Goal: Task Accomplishment & Management: Manage account settings

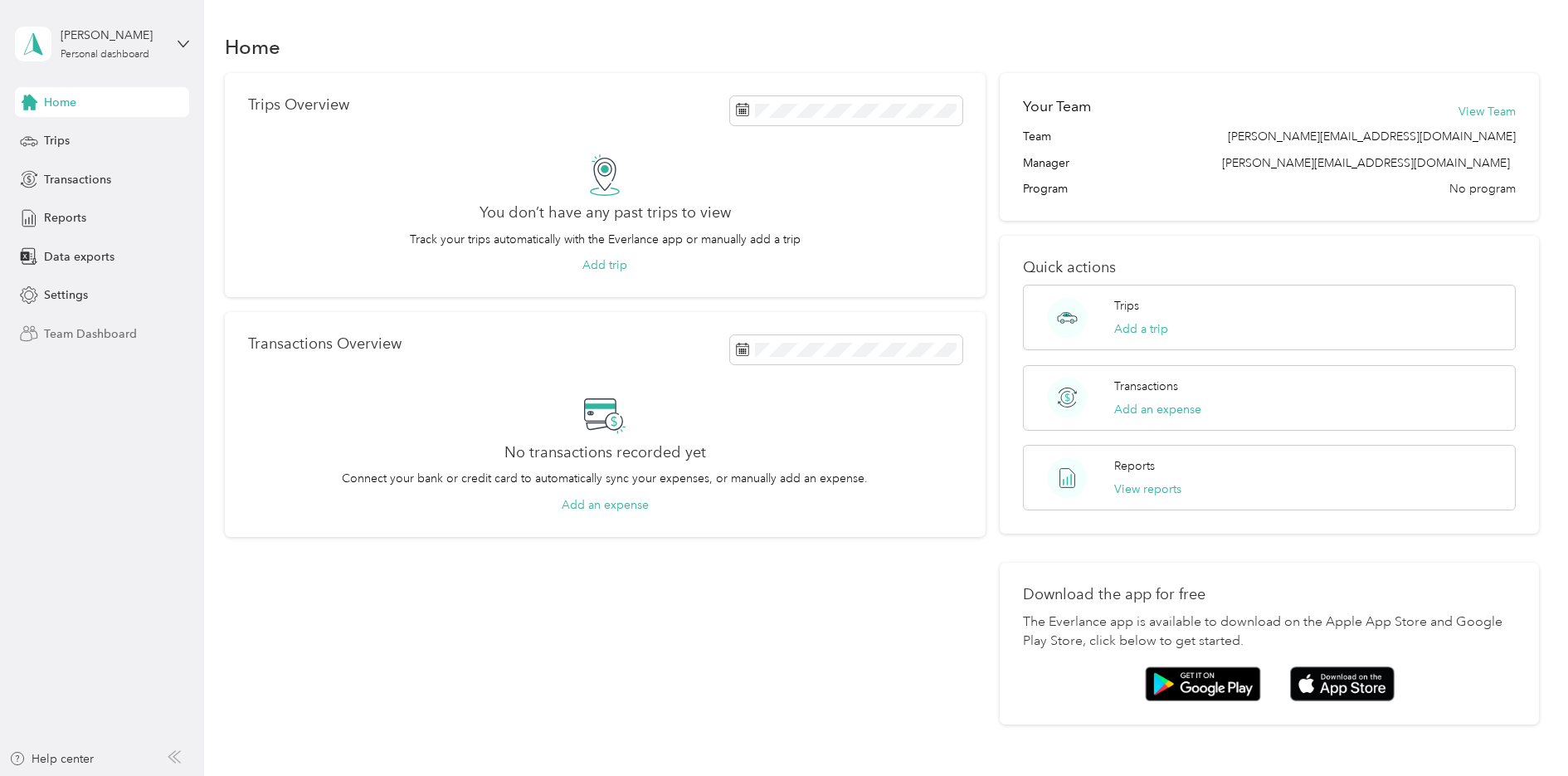
click at [122, 334] on span "Team Dashboard" at bounding box center [90, 334] width 93 height 17
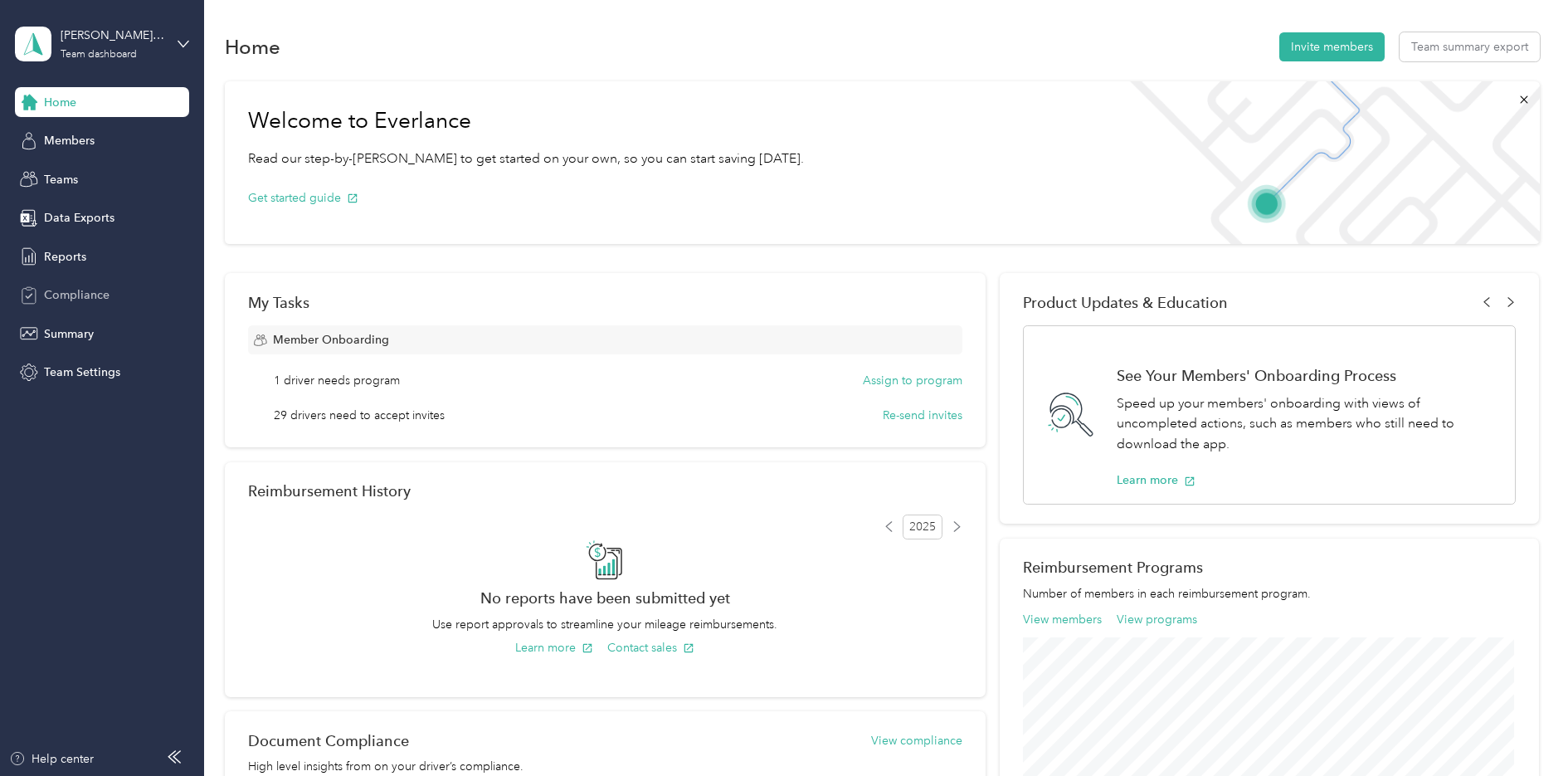
click at [92, 299] on span "Compliance" at bounding box center [77, 295] width 66 height 17
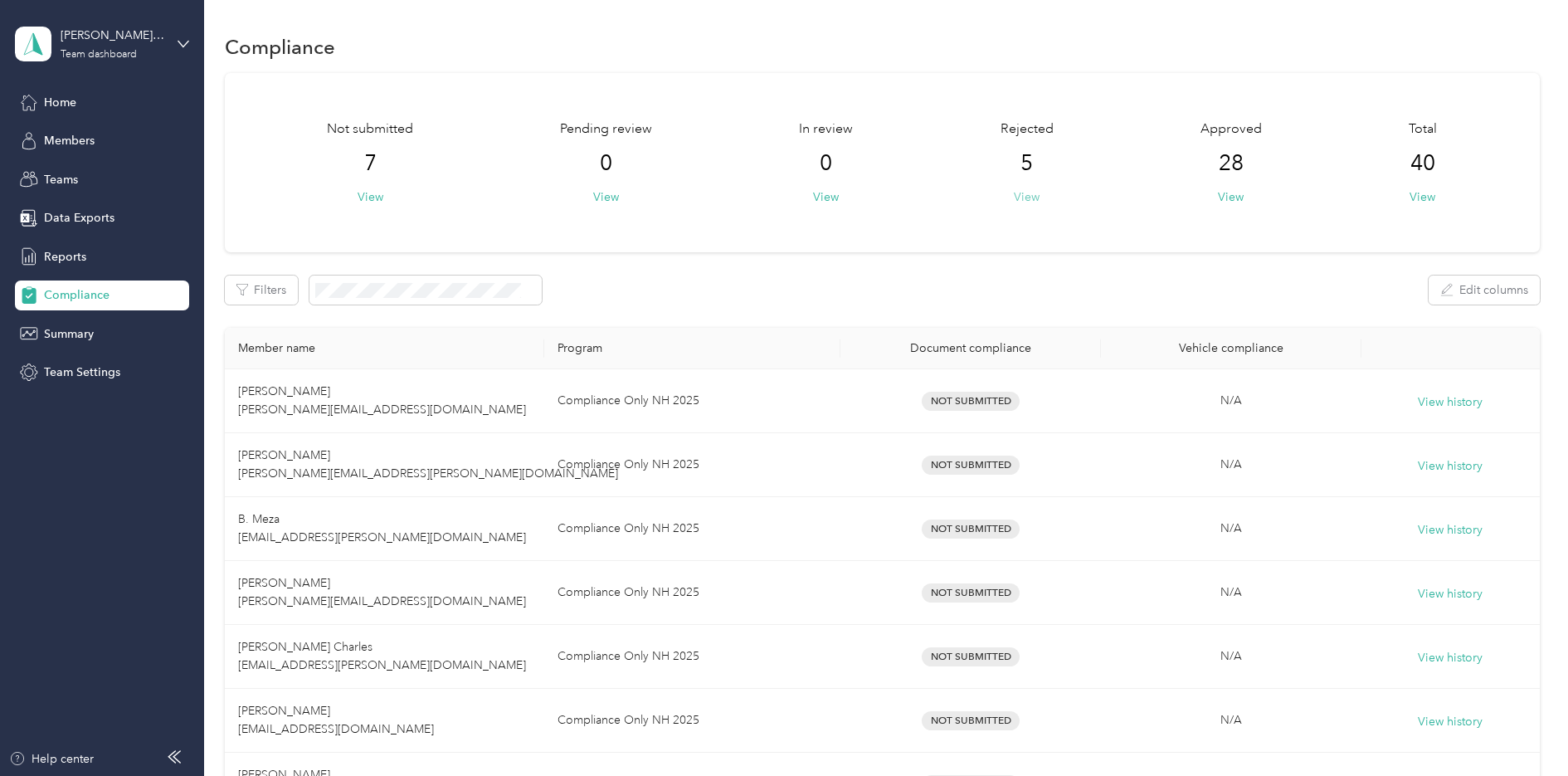
click at [1033, 199] on button "View" at bounding box center [1027, 197] width 26 height 17
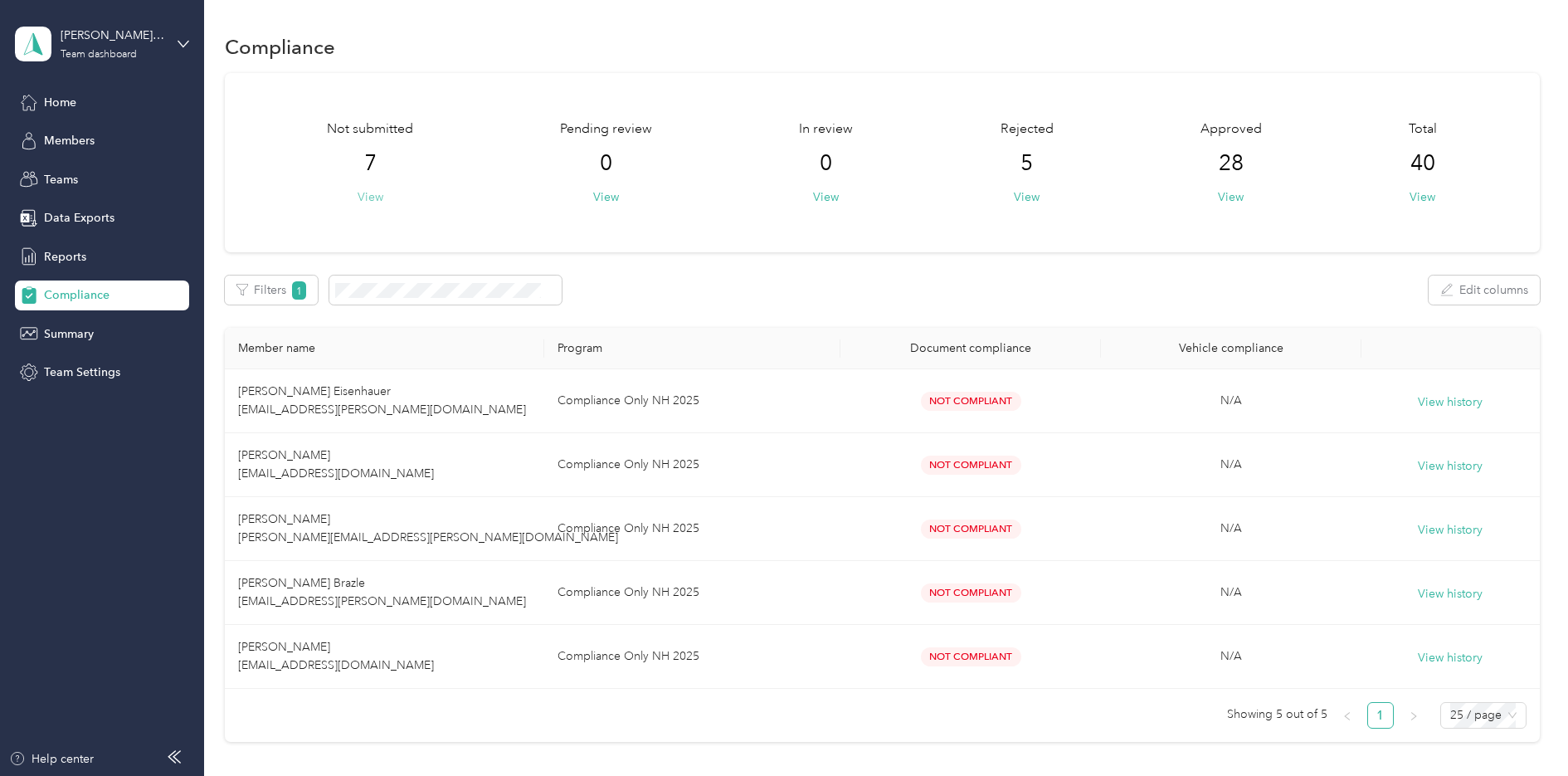
click at [377, 195] on button "View" at bounding box center [371, 197] width 26 height 17
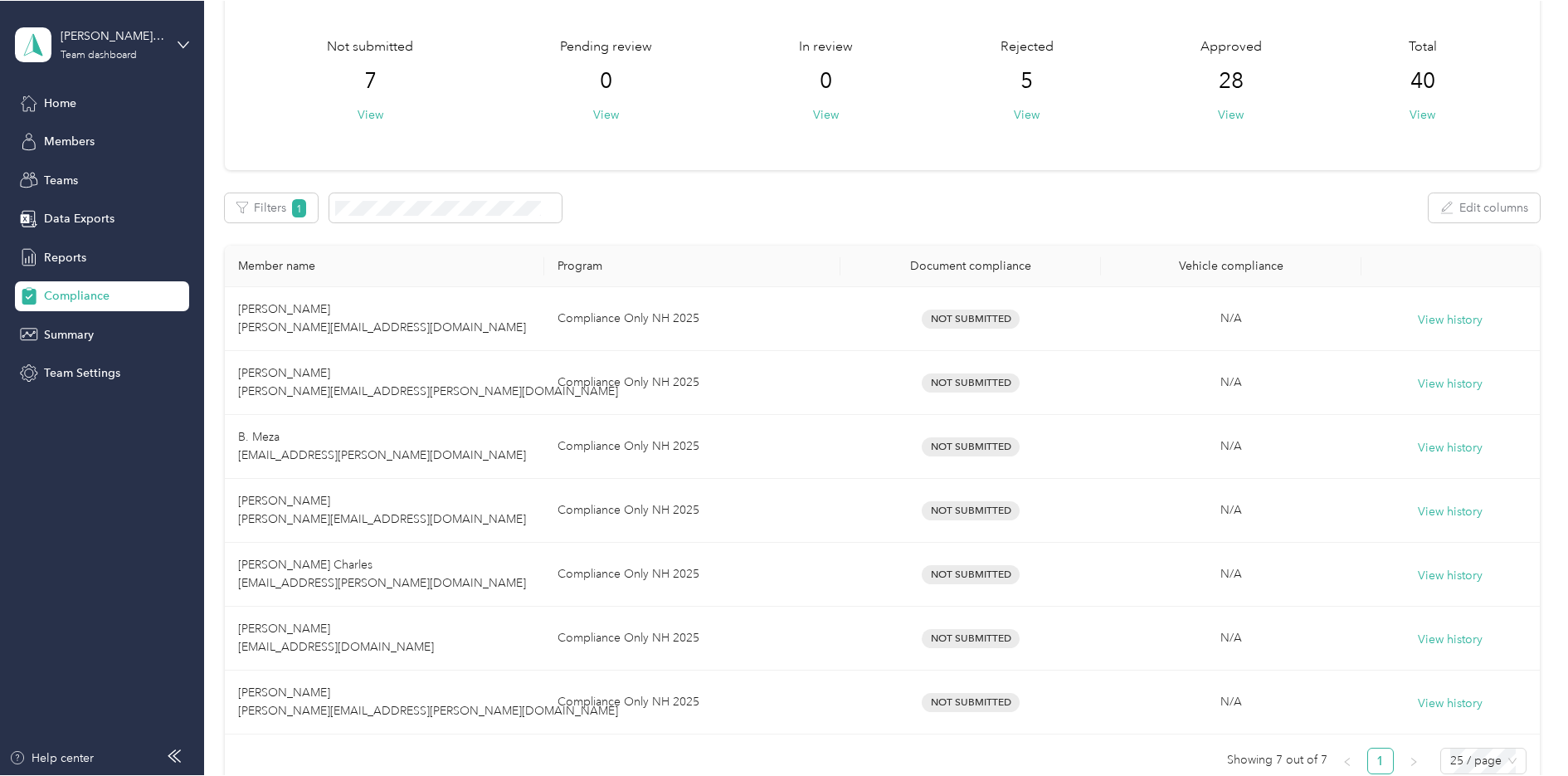
scroll to position [83, 0]
